Goal: Navigation & Orientation: Find specific page/section

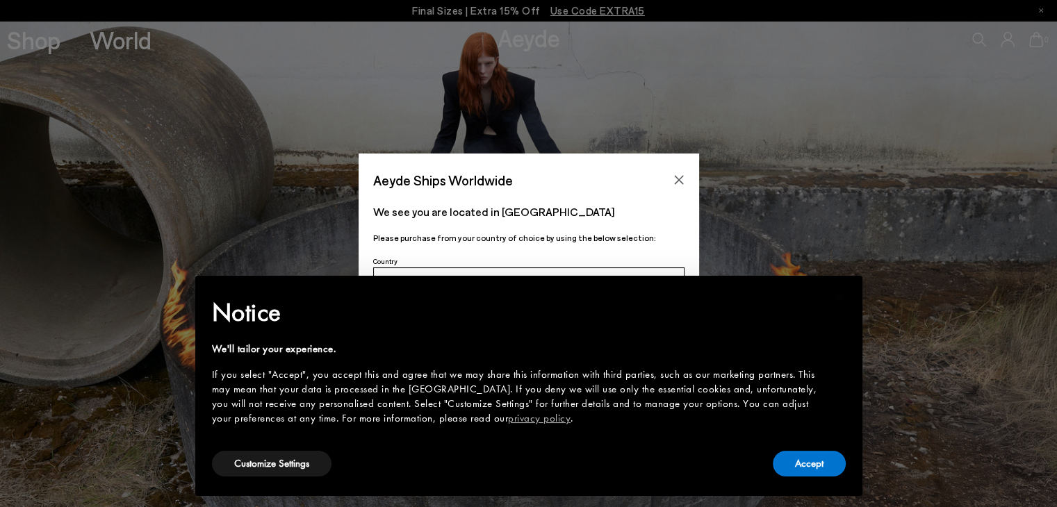
click at [772, 167] on div "Aeyde Ships Worldwide We see you are located in [GEOGRAPHIC_DATA] Please purcha…" at bounding box center [528, 254] width 1057 height 200
click at [682, 178] on icon "Close" at bounding box center [678, 179] width 11 height 11
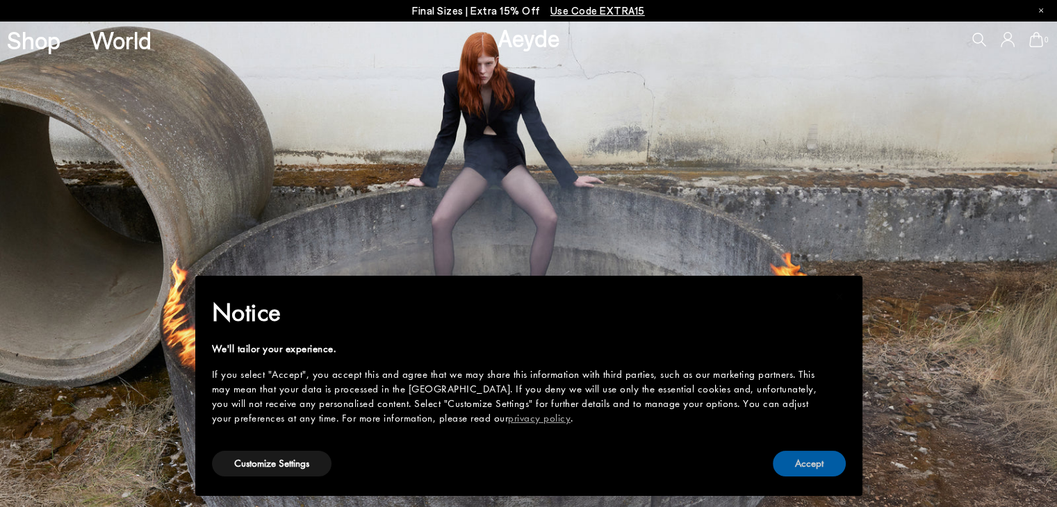
click at [808, 457] on button "Accept" at bounding box center [809, 464] width 73 height 26
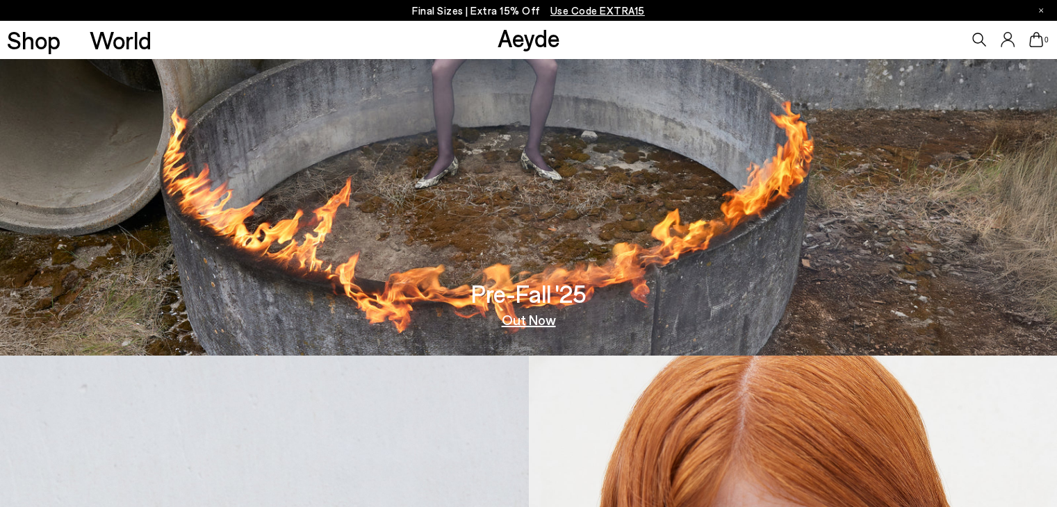
scroll to position [150, 0]
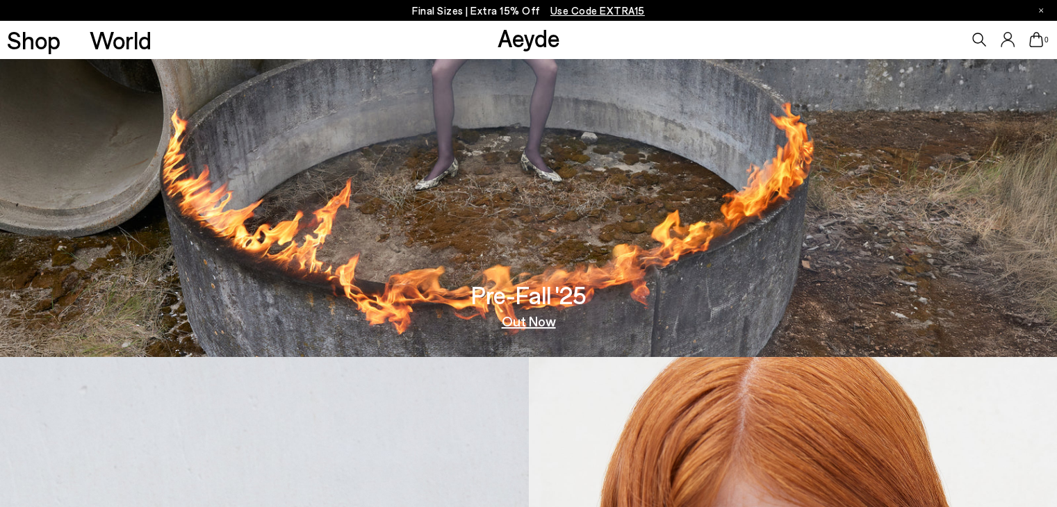
click at [532, 315] on link "Out Now" at bounding box center [529, 321] width 54 height 14
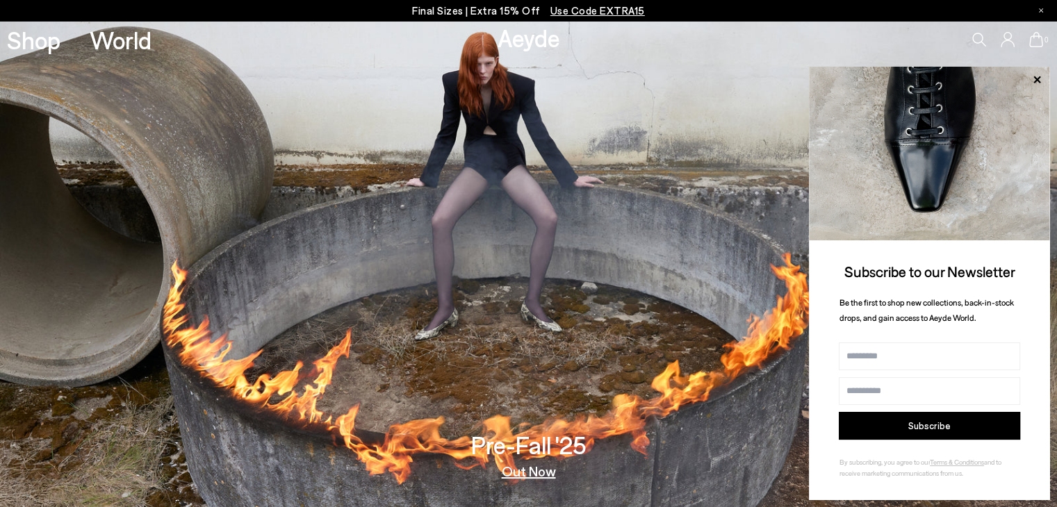
click at [1034, 80] on icon at bounding box center [1037, 80] width 18 height 18
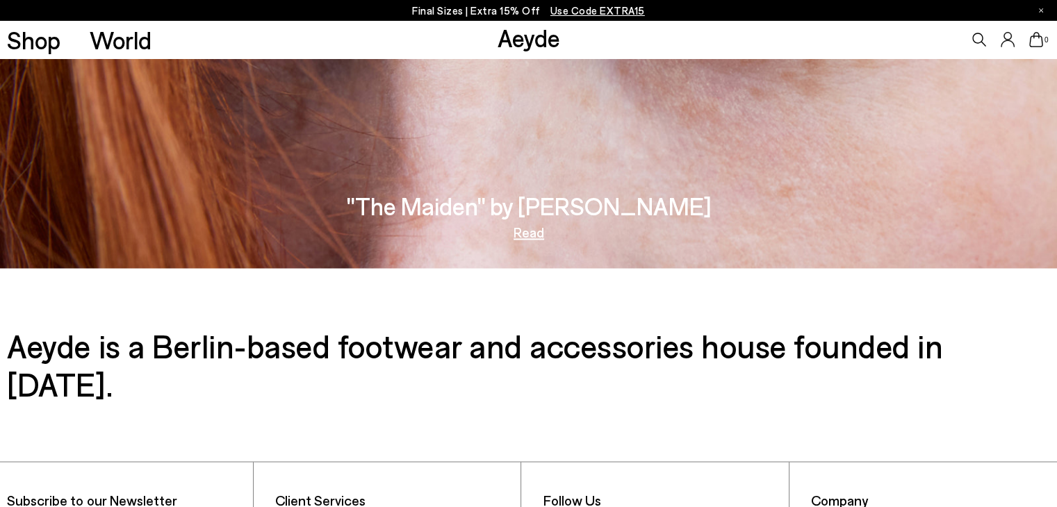
scroll to position [2335, 0]
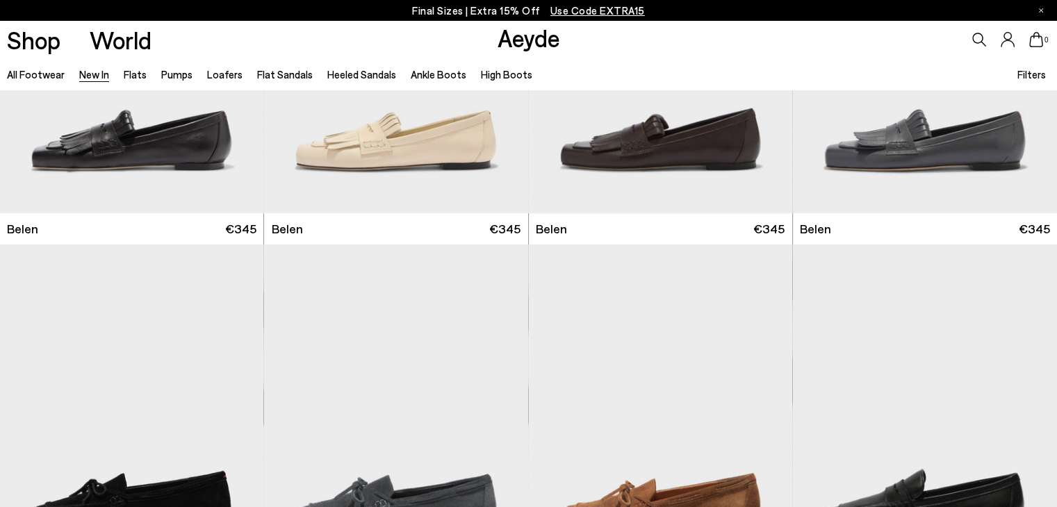
scroll to position [268, 0]
